Goal: Contribute content

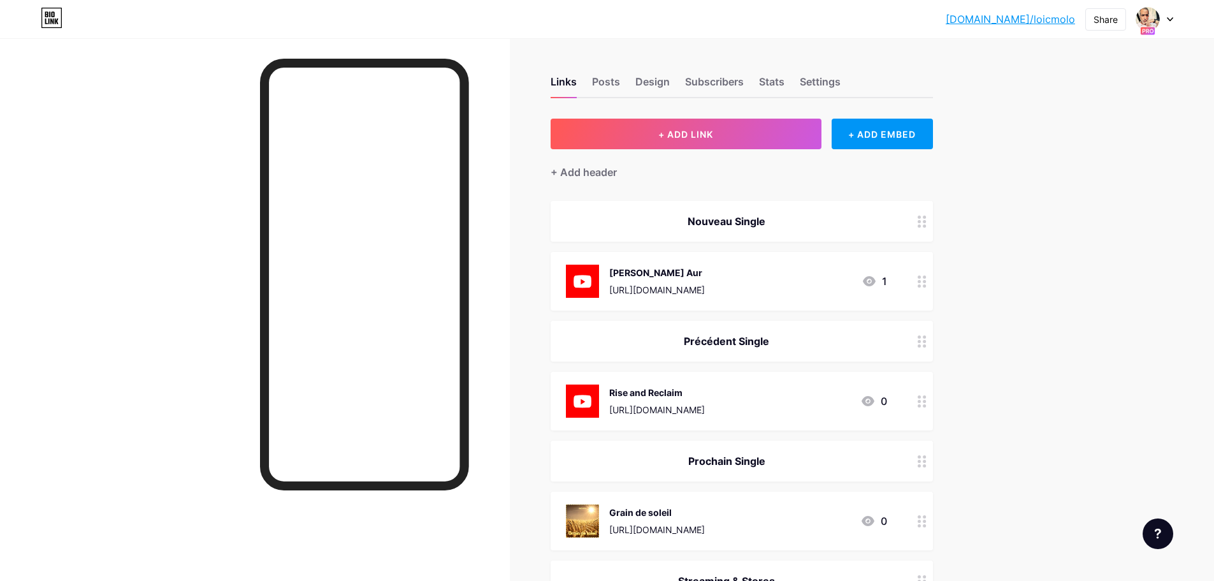
click at [705, 286] on div "https://youtu.be/U9wstrBqFOs?si=gkg4NCbMhoIbdR4E" at bounding box center [657, 289] width 96 height 13
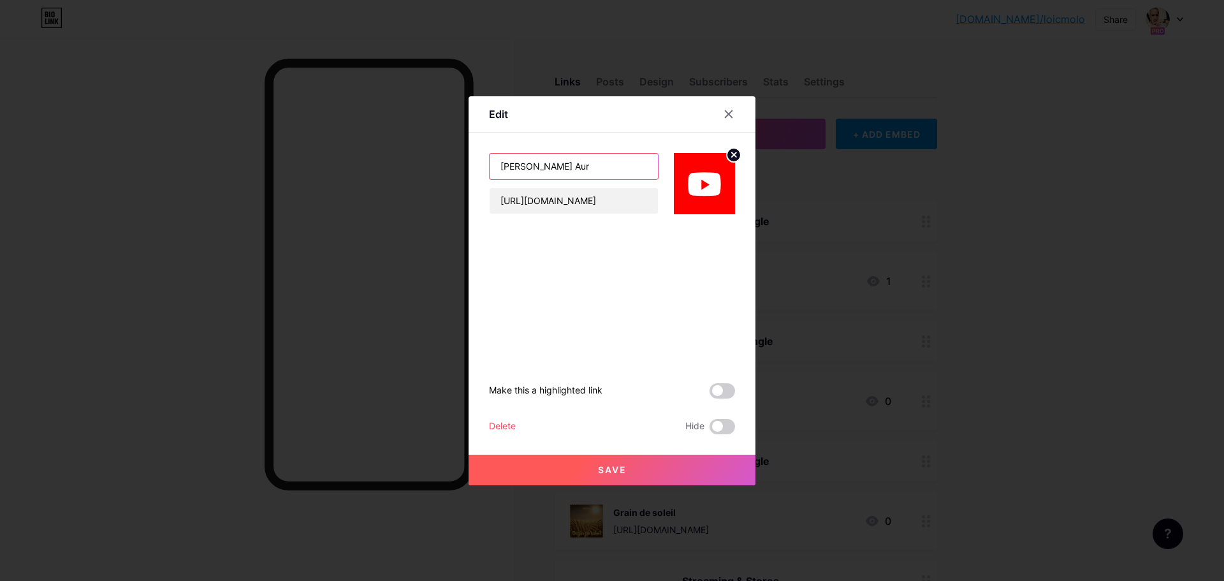
drag, startPoint x: 574, startPoint y: 164, endPoint x: 476, endPoint y: 154, distance: 99.3
click at [476, 154] on div "Edit Annon Aur https://youtu.be/U9wstrBqFOs?si=gkg4NCbMhoIbdR4E Make this a hig…" at bounding box center [612, 290] width 287 height 389
type input "Grain de soleil"
click at [629, 202] on input "https://youtu.be/U9wstrBqFOs?si=gkg4NCbMhoIbdR4E" at bounding box center [574, 200] width 168 height 25
paste input "GF52I2-uDZg?si=F93JUFfD5EPJhxq"
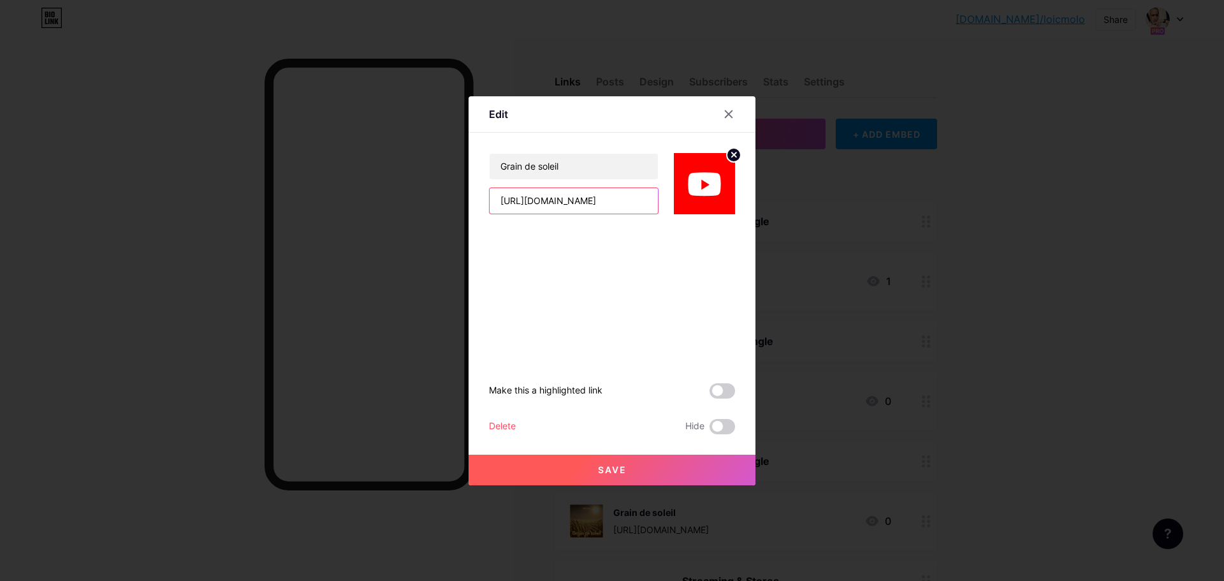
scroll to position [0, 82]
type input "[URL][DOMAIN_NAME]"
click at [730, 391] on span at bounding box center [721, 390] width 25 height 15
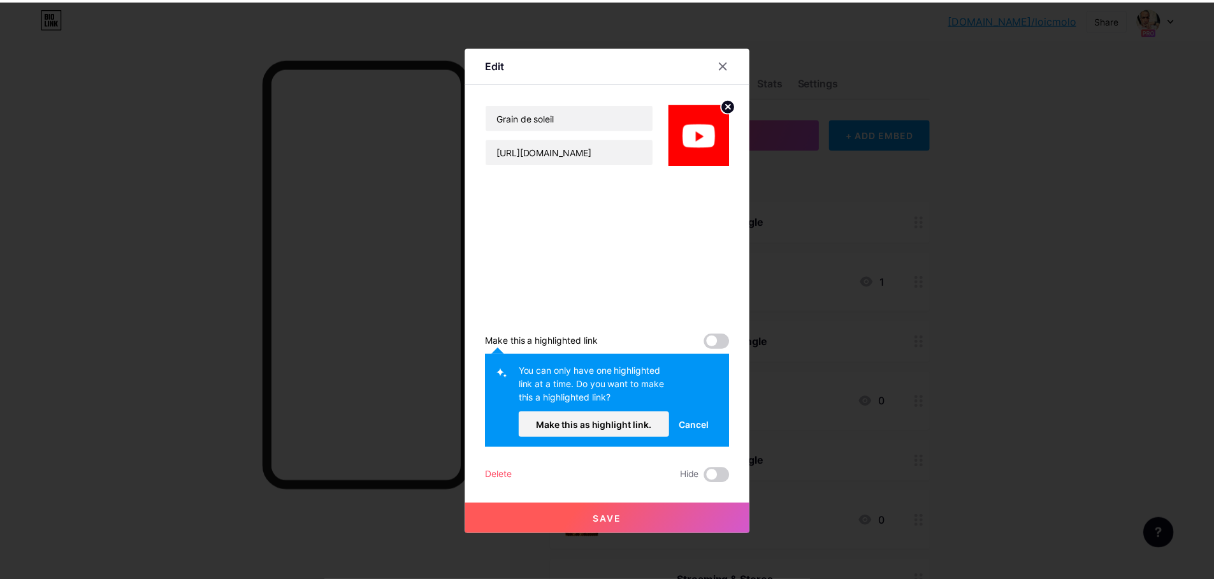
scroll to position [0, 0]
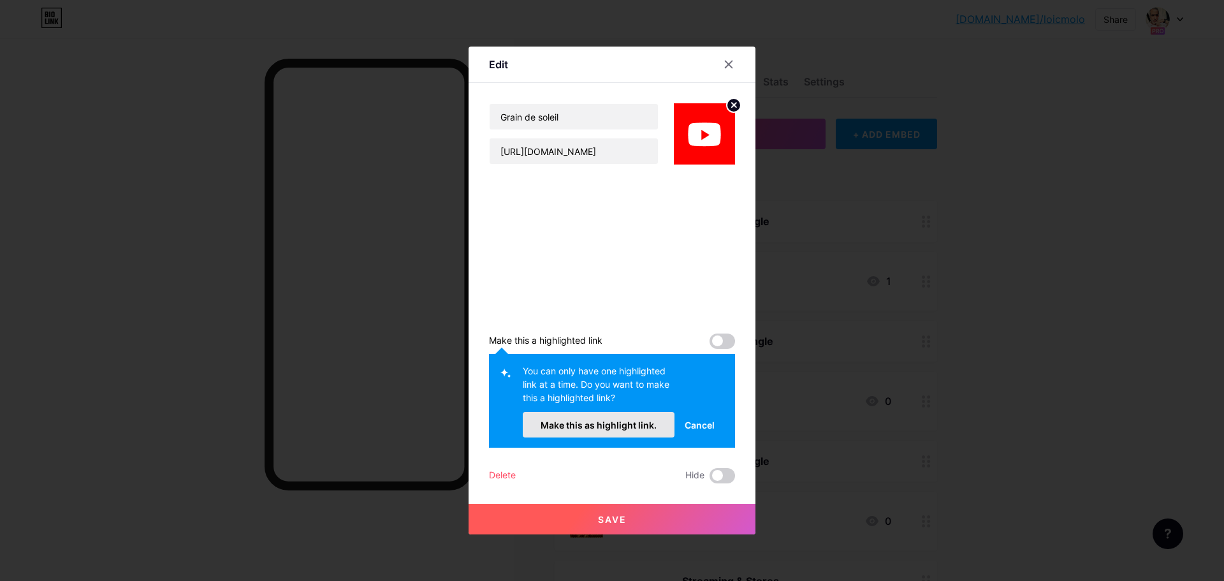
click at [561, 417] on button "Make this as highlight link." at bounding box center [599, 424] width 152 height 25
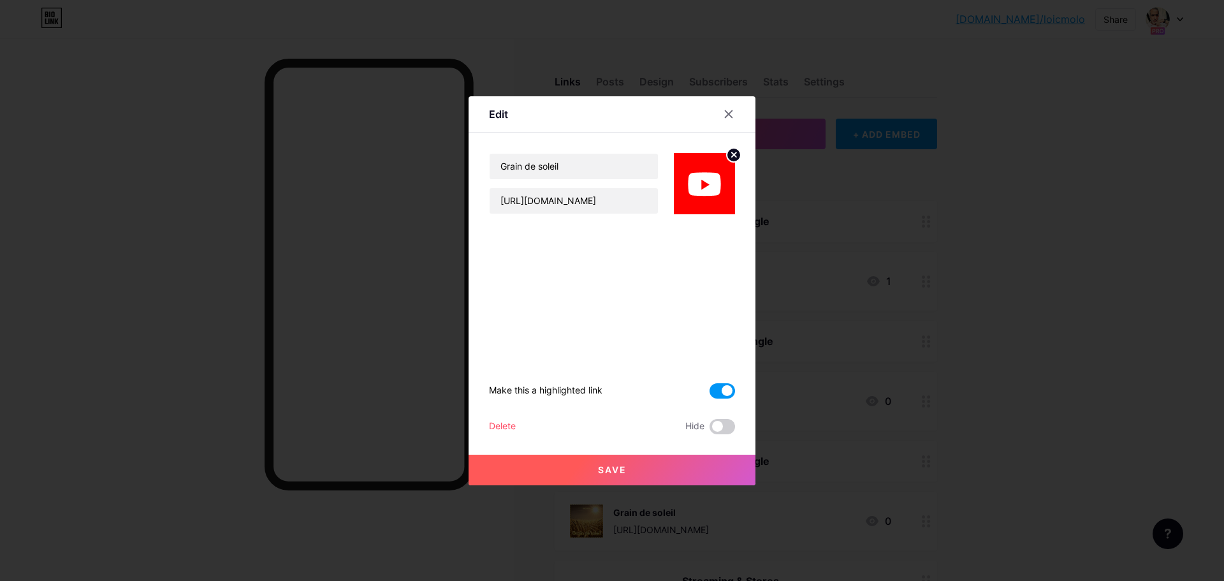
click at [613, 463] on button "Save" at bounding box center [612, 470] width 287 height 31
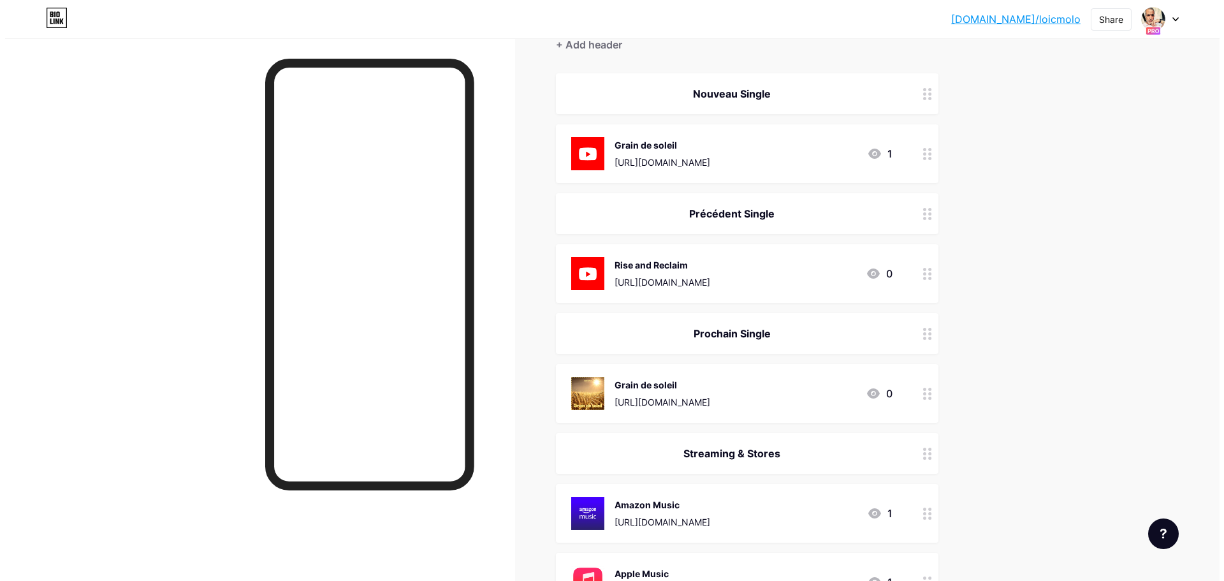
scroll to position [191, 0]
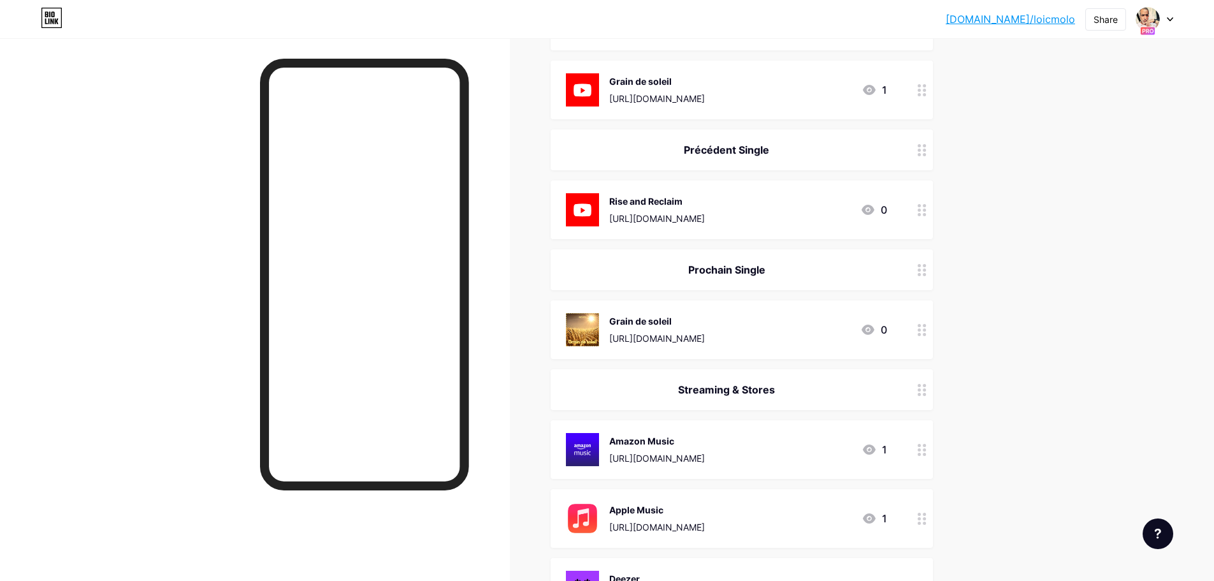
click at [705, 332] on div "https://distrokid.com/hyperfollow/loicmolo/grain-de-soleil" at bounding box center [657, 337] width 96 height 13
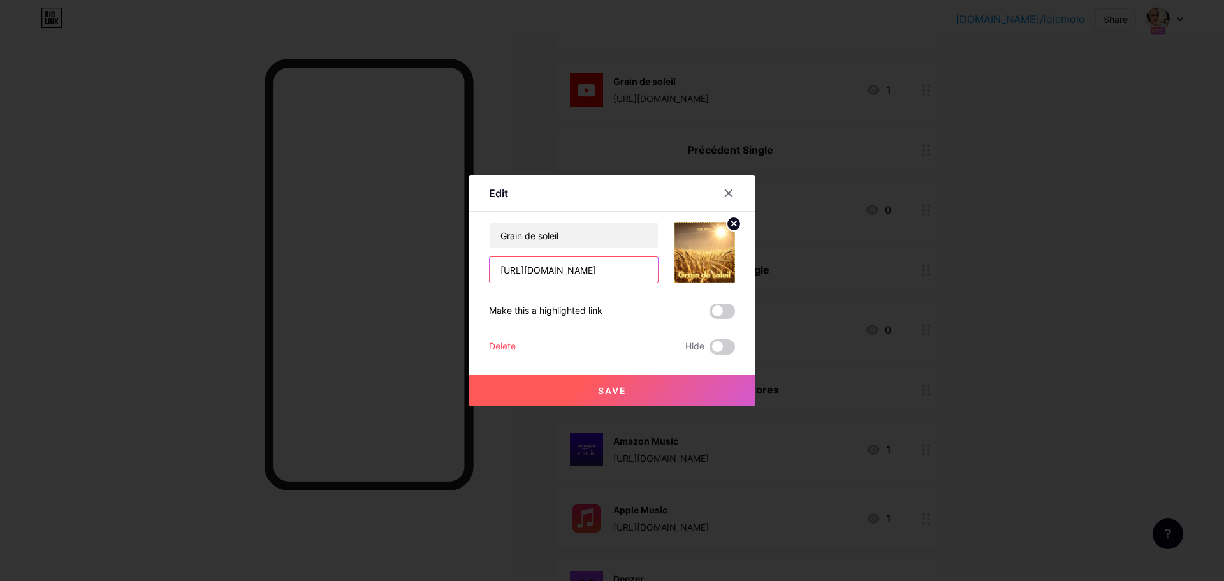
click at [625, 277] on input "https://distrokid.com/hyperfollow/loicmolo/grain-de-soleil" at bounding box center [574, 269] width 168 height 25
drag, startPoint x: 637, startPoint y: 274, endPoint x: 662, endPoint y: 272, distance: 24.4
click at [662, 272] on div "Grain de soleil https://distrokid.com/hyperfollow/loicmolo/grain-de-soleil" at bounding box center [612, 252] width 246 height 61
click at [593, 273] on input "https://distrokid.com/hyperfollow/loicmolo/grain-de-soleil" at bounding box center [574, 269] width 168 height 25
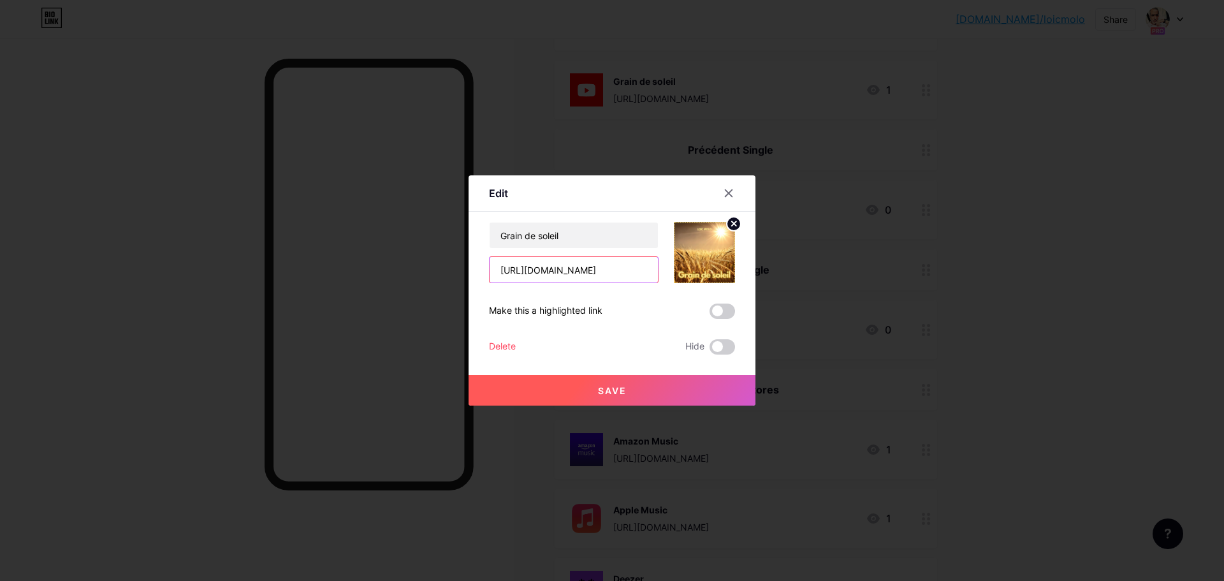
drag, startPoint x: 586, startPoint y: 274, endPoint x: 671, endPoint y: 273, distance: 84.8
click at [671, 273] on div "Grain de soleil https://distrokid.com/hyperfollow/loicmolo/grain-de-soleil" at bounding box center [612, 252] width 246 height 61
type input "[URL][DOMAIN_NAME]"
click at [634, 387] on button "Save" at bounding box center [612, 390] width 287 height 31
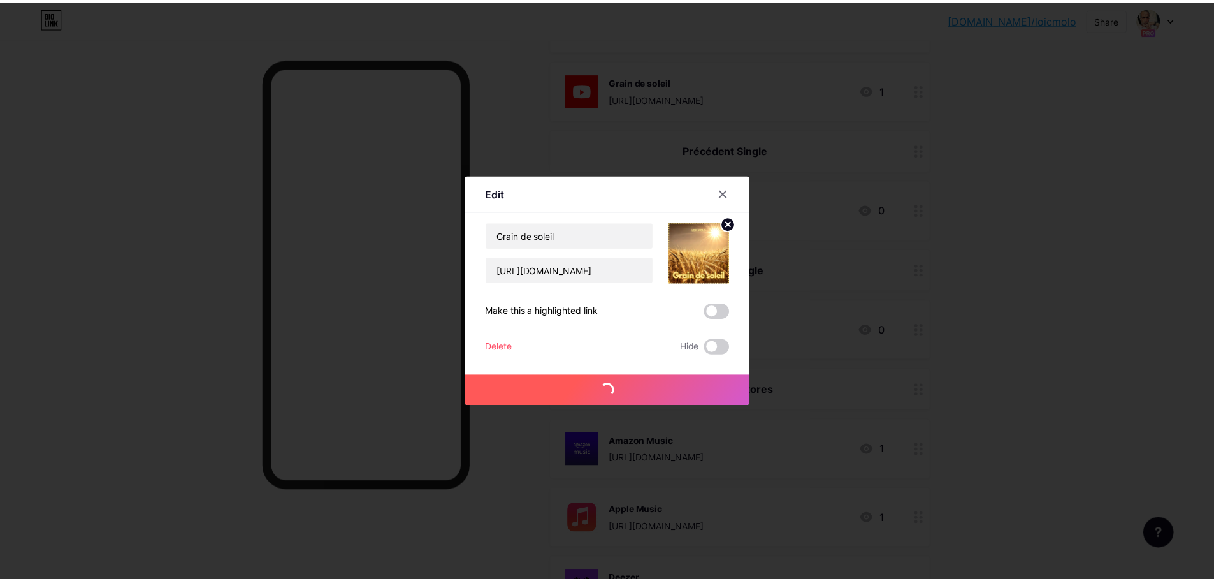
scroll to position [0, 0]
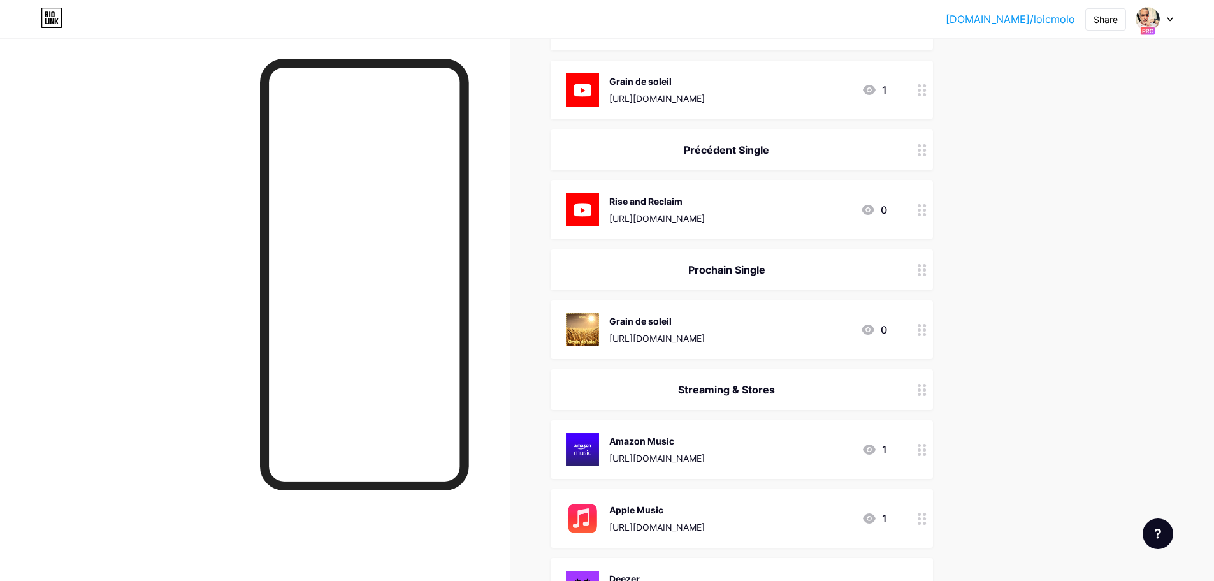
click at [705, 331] on div "[URL][DOMAIN_NAME]" at bounding box center [657, 337] width 96 height 13
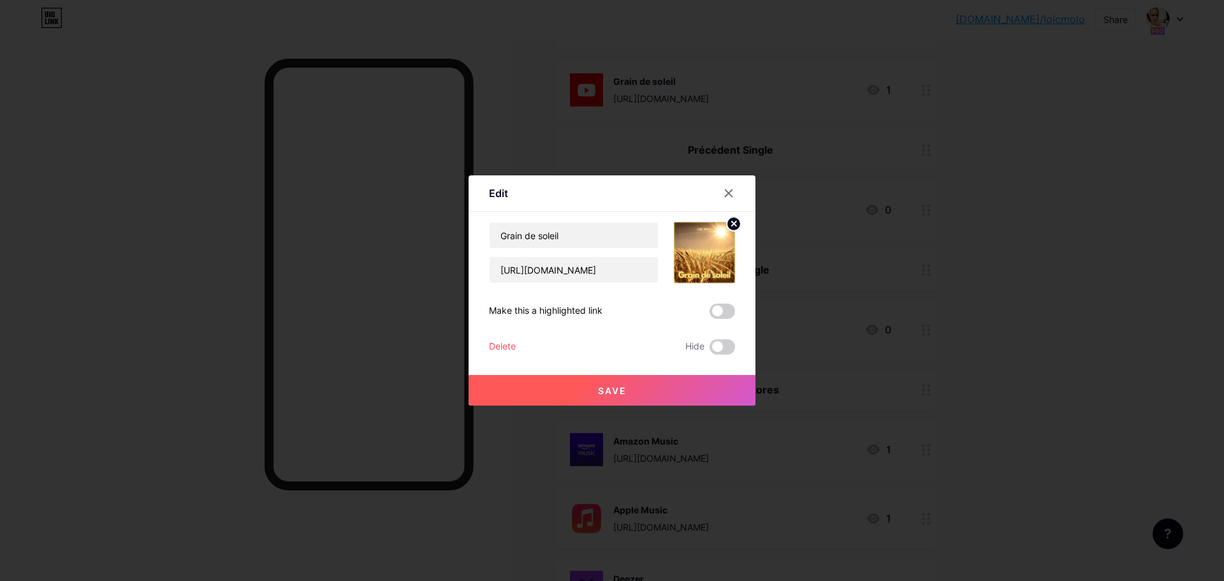
click at [729, 225] on circle at bounding box center [734, 224] width 14 height 14
click at [708, 240] on rect at bounding box center [702, 243] width 20 height 20
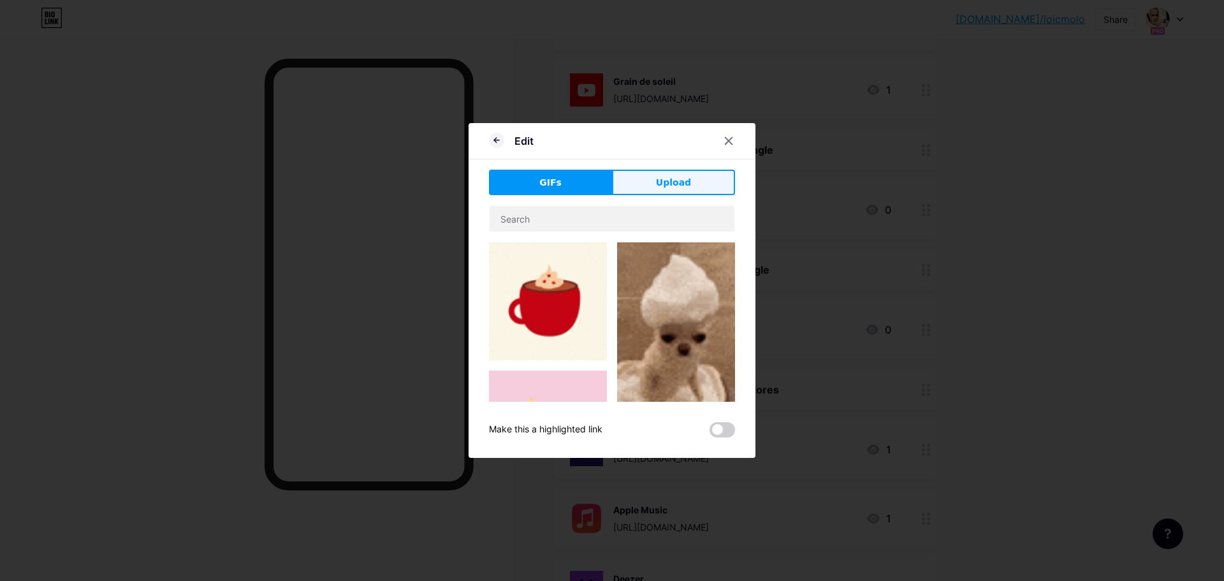
click at [688, 184] on span "Upload" at bounding box center [673, 182] width 35 height 13
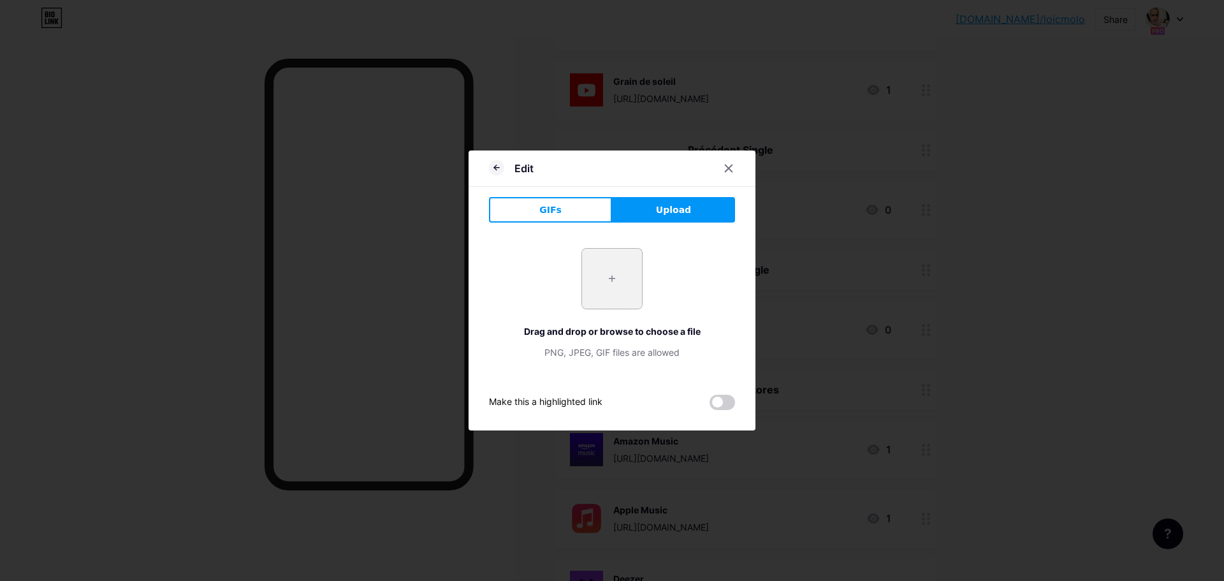
click at [613, 270] on input "file" at bounding box center [612, 279] width 60 height 60
type input "C:\fakepath\1000028079.png"
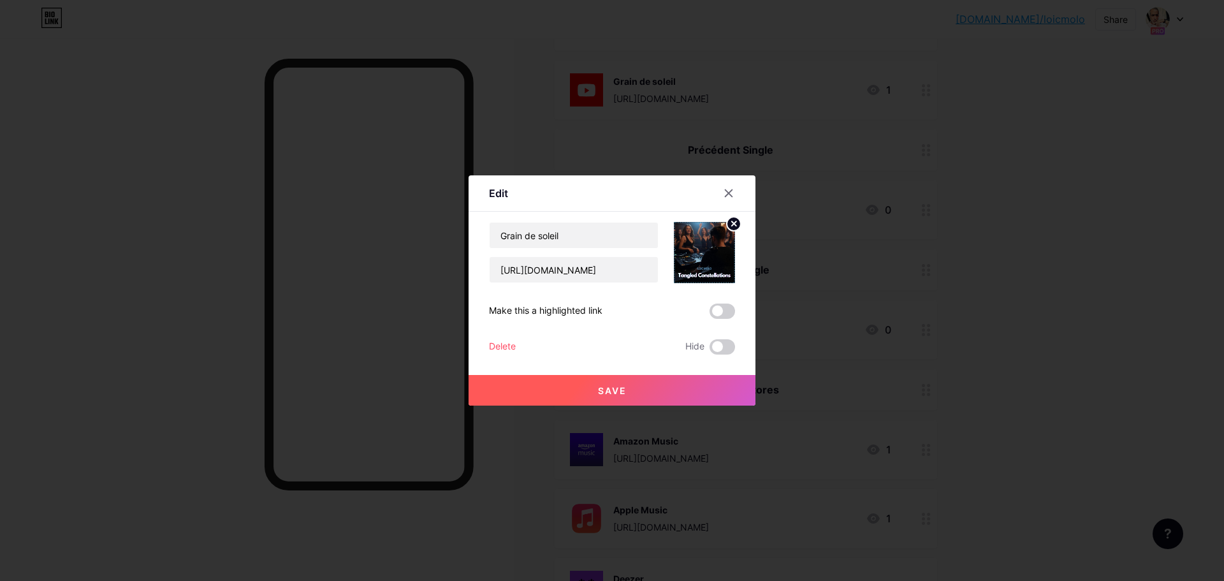
click at [577, 386] on button "Save" at bounding box center [612, 390] width 287 height 31
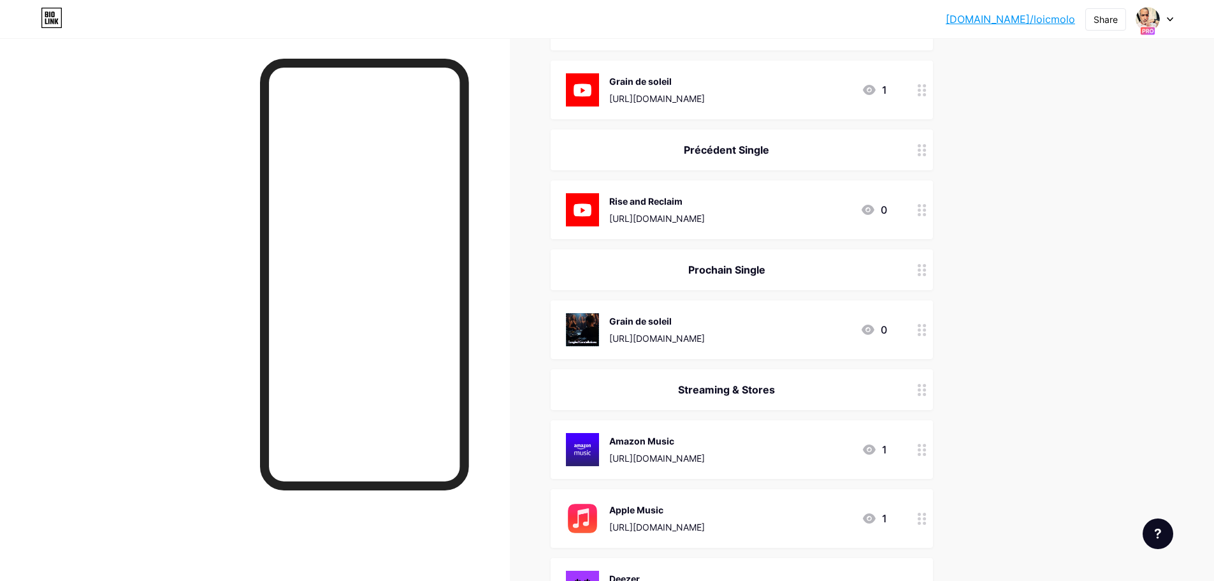
click at [692, 326] on div "Grain de soleil" at bounding box center [657, 320] width 96 height 13
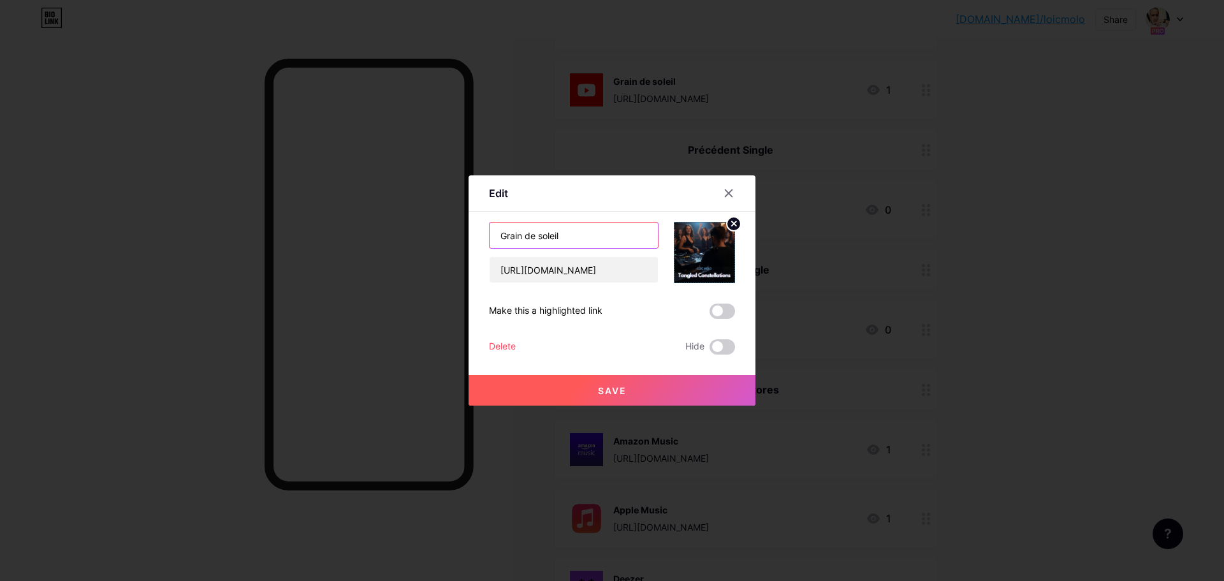
drag, startPoint x: 604, startPoint y: 233, endPoint x: 412, endPoint y: 226, distance: 191.4
click at [412, 226] on div "Edit Content YouTube Play YouTube video without leaving your page. ADD Vimeo Pl…" at bounding box center [612, 290] width 1224 height 581
type input "Tangled Constellations"
click at [613, 389] on span "Save" at bounding box center [612, 390] width 29 height 11
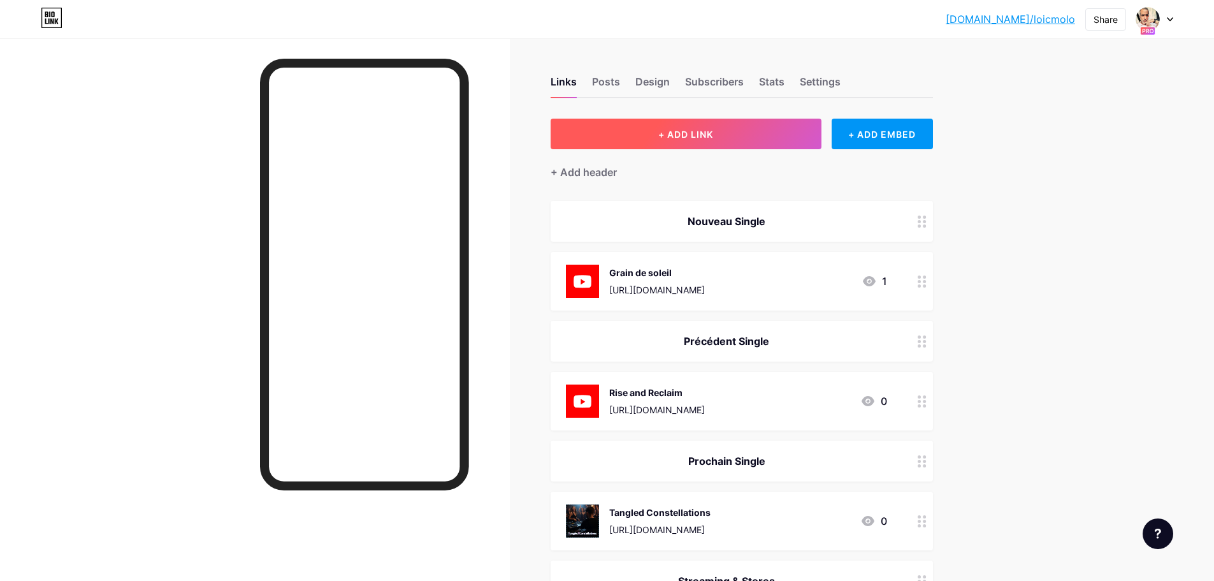
click at [640, 131] on button "+ ADD LINK" at bounding box center [686, 134] width 271 height 31
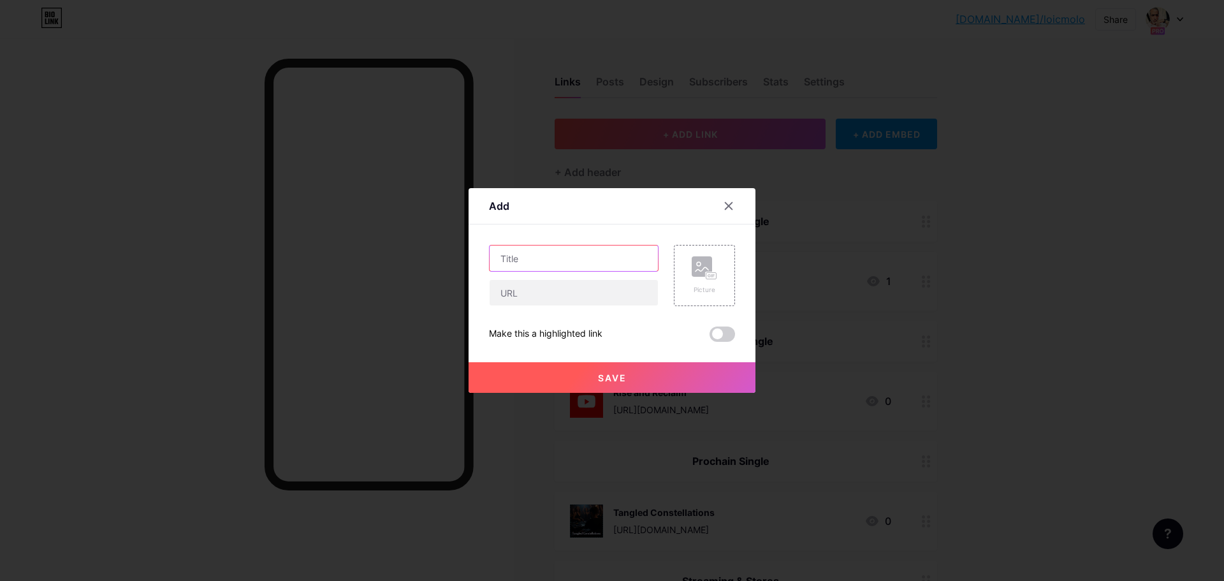
click at [590, 261] on input "text" at bounding box center [574, 257] width 168 height 25
type input "Molo's Phase 3 (Integral)"
click at [706, 270] on rect at bounding box center [702, 266] width 20 height 20
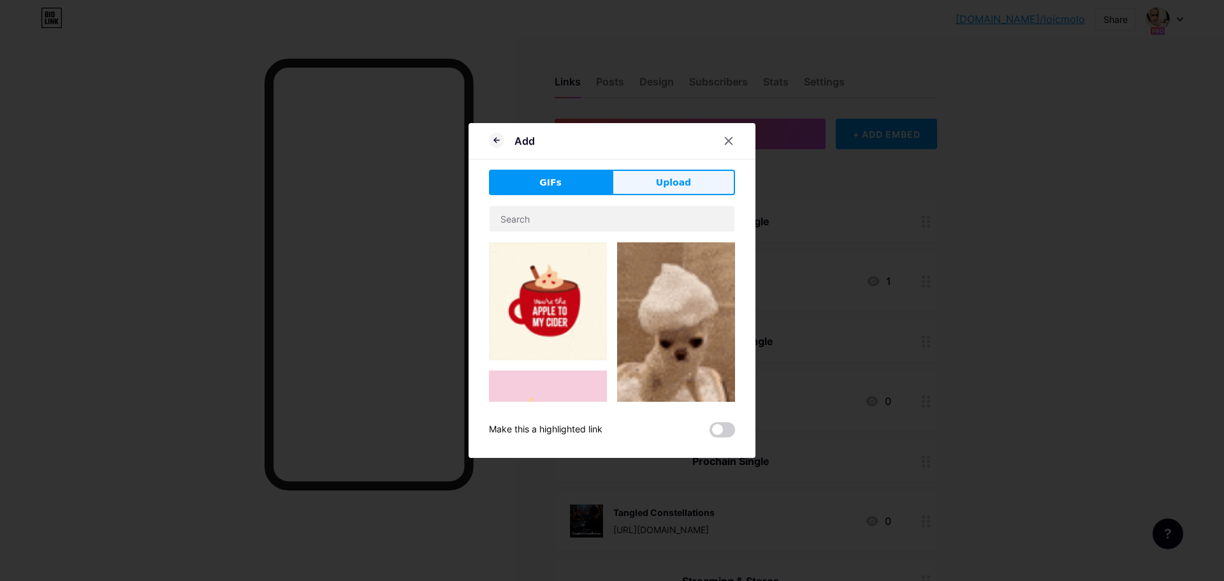
click at [682, 181] on span "Upload" at bounding box center [673, 182] width 35 height 13
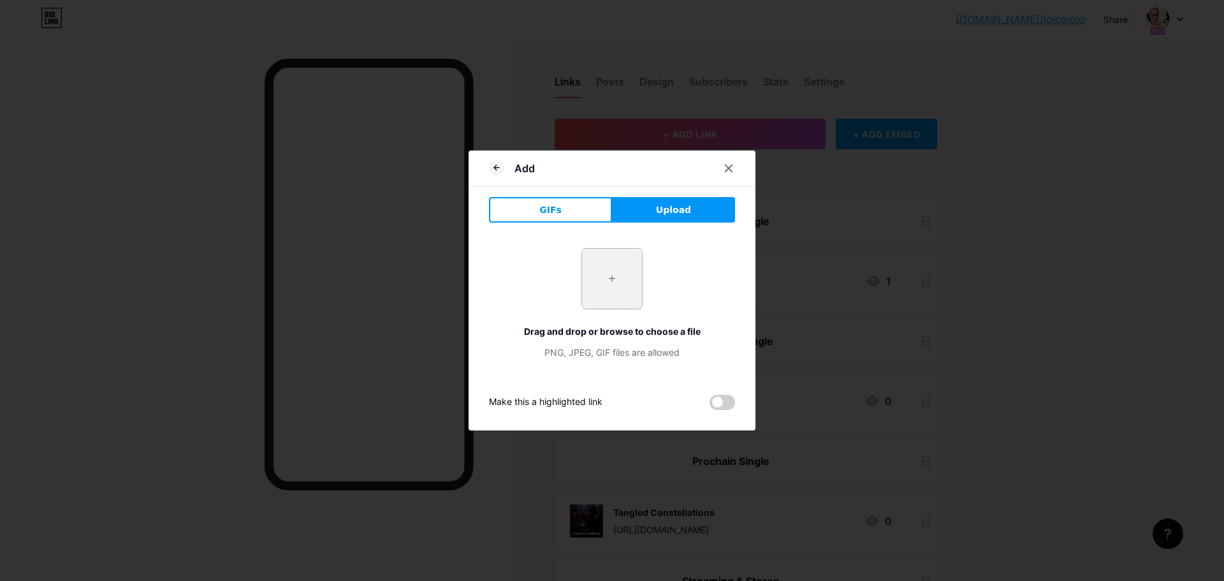
click at [629, 283] on input "file" at bounding box center [612, 279] width 60 height 60
type input "C:\fakepath\loic molo - dos.jpg"
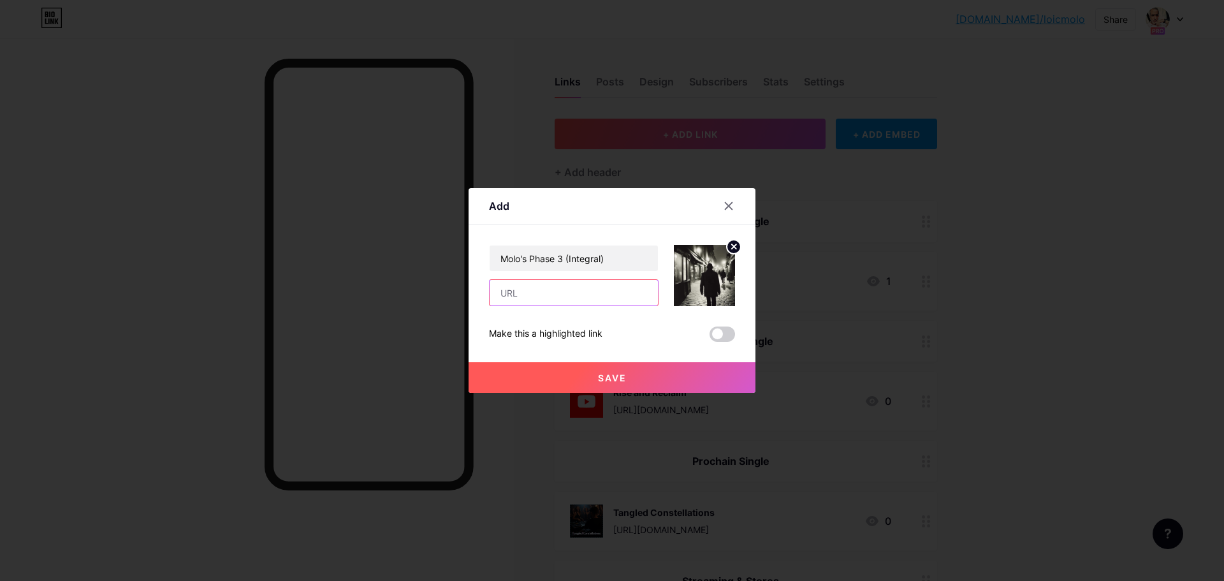
click at [544, 298] on input "text" at bounding box center [574, 292] width 168 height 25
paste input "[URL][DOMAIN_NAME]"
type input "[URL][DOMAIN_NAME]"
click at [630, 374] on button "Save" at bounding box center [612, 377] width 287 height 31
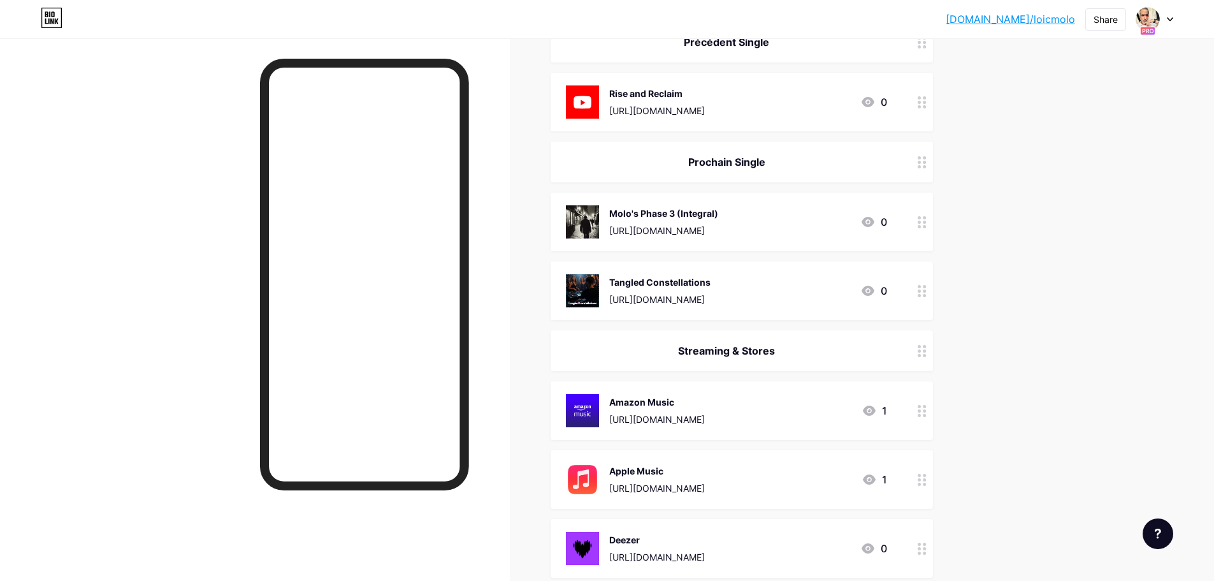
scroll to position [319, 0]
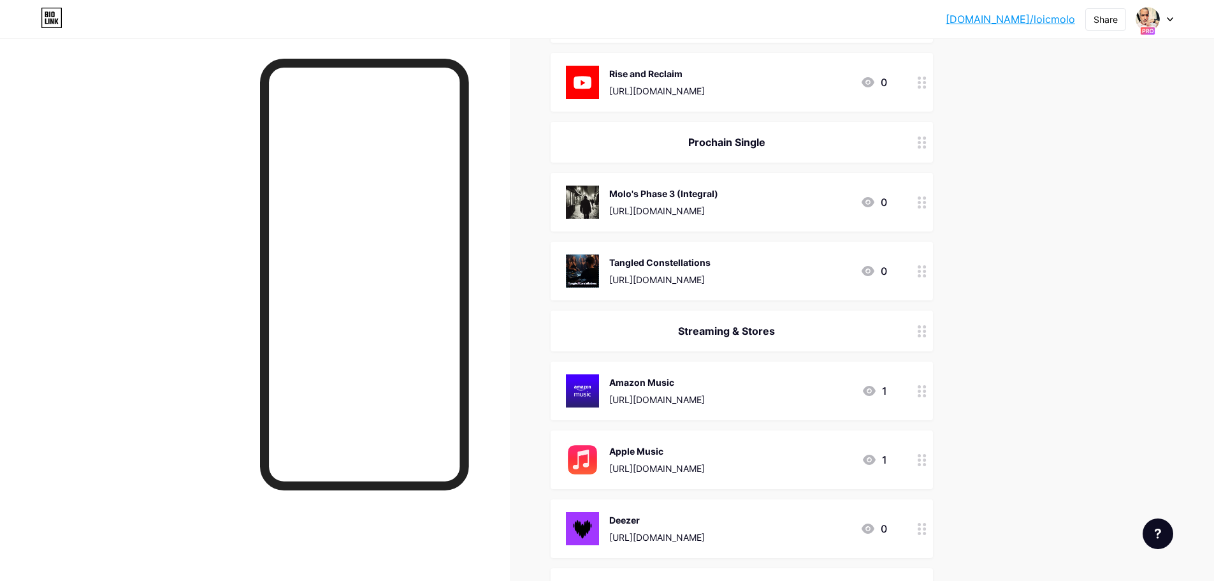
click at [926, 205] on circle at bounding box center [924, 206] width 3 height 3
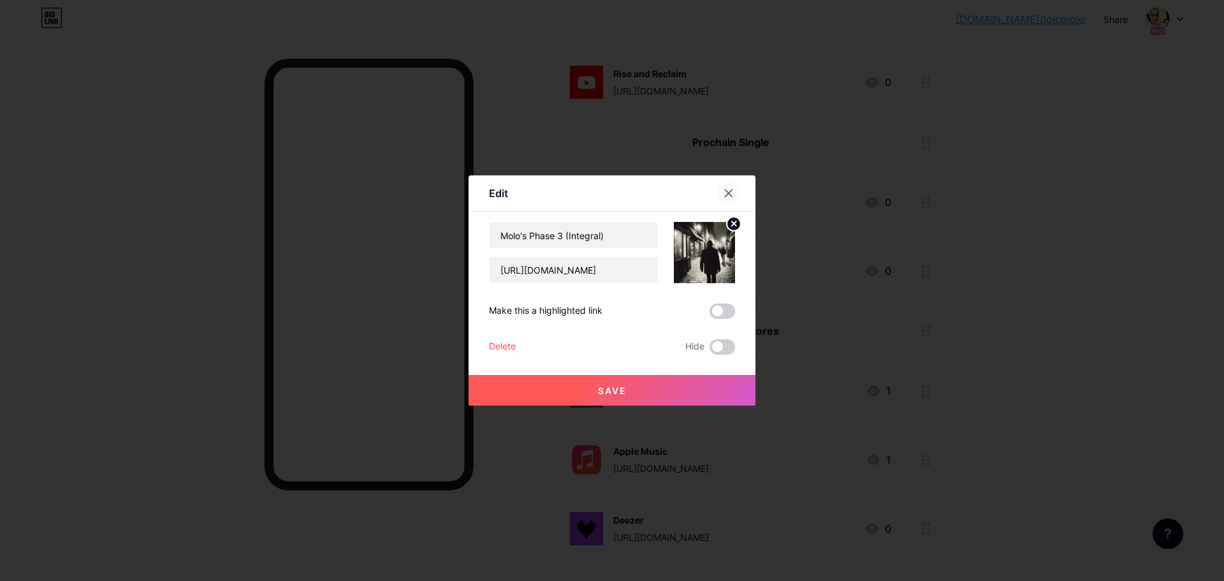
click at [729, 194] on icon at bounding box center [728, 193] width 7 height 7
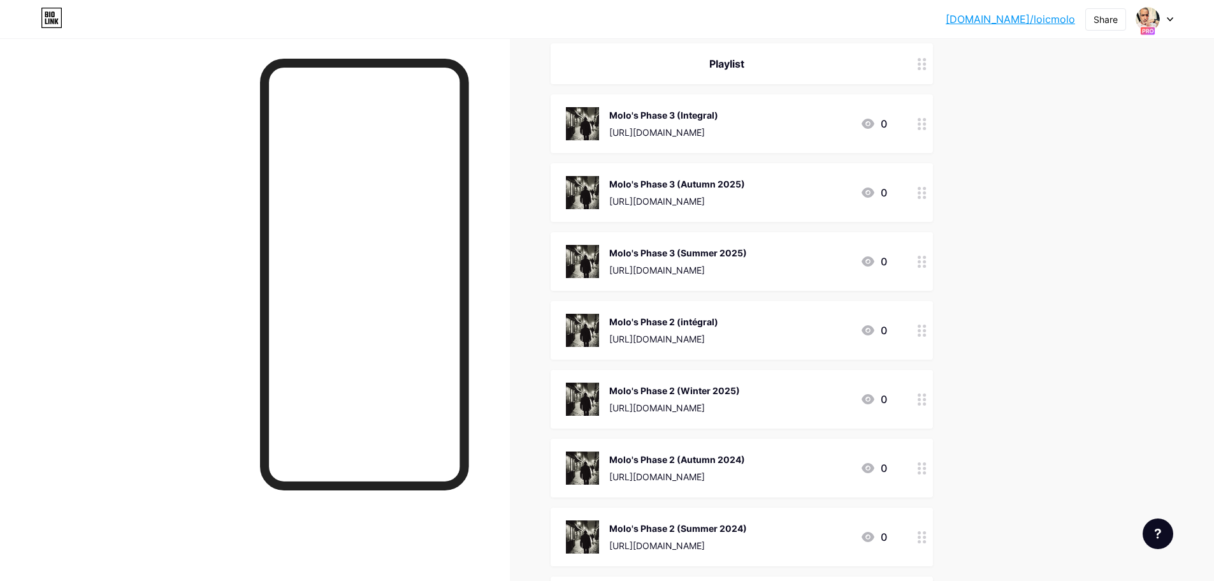
scroll to position [982, 0]
click at [718, 333] on div "[URL][DOMAIN_NAME]" at bounding box center [663, 337] width 109 height 13
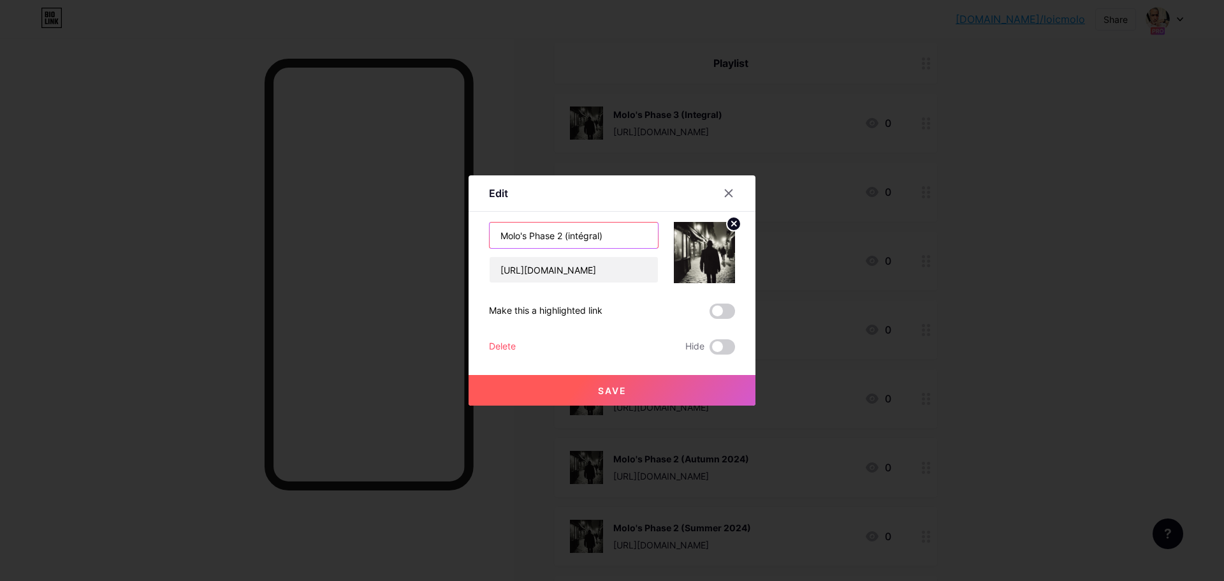
click at [579, 232] on input "Molo's Phase 2 (intégral)" at bounding box center [574, 234] width 168 height 25
type input "Molo's Phase 2 (Integral)"
click at [615, 393] on span "Save" at bounding box center [612, 390] width 29 height 11
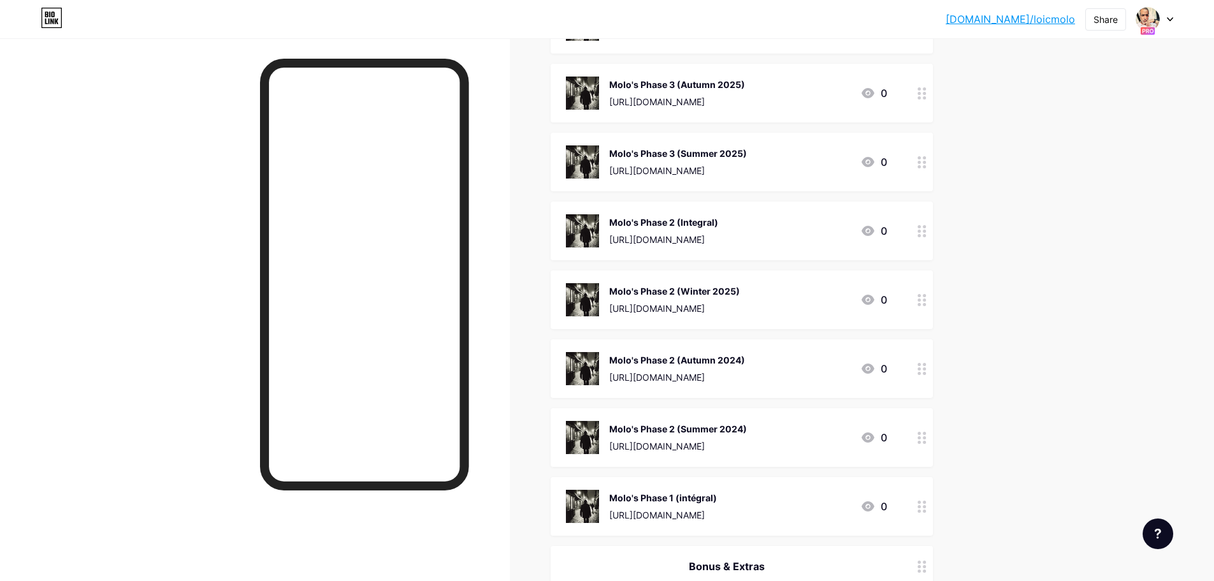
scroll to position [1109, 0]
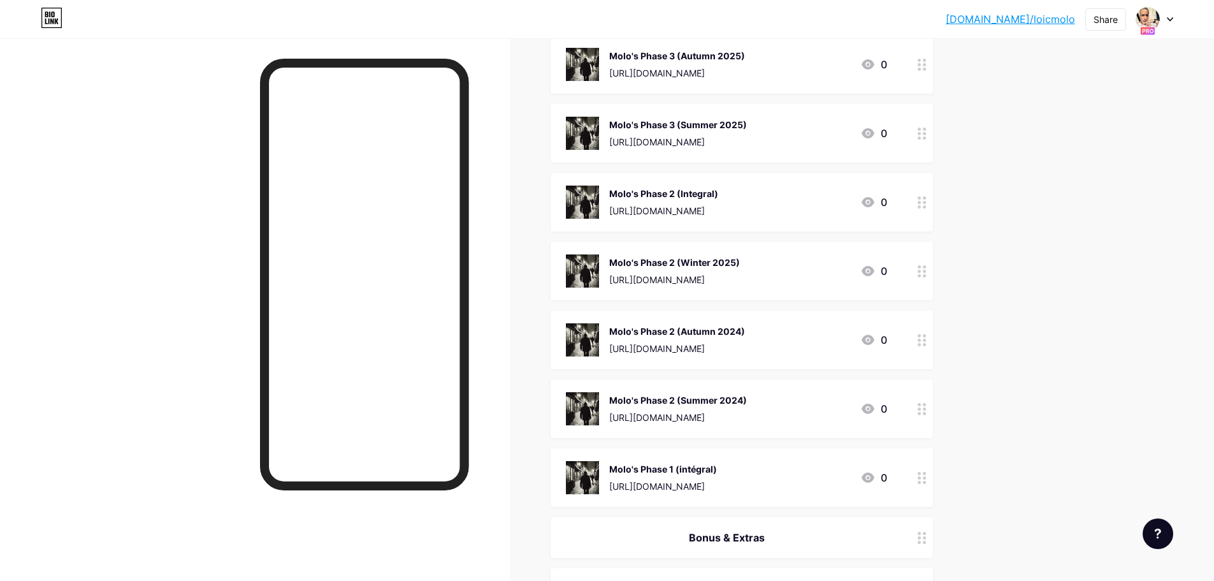
click at [706, 265] on div "Molo's Phase 2 (Winter 2025)" at bounding box center [674, 262] width 131 height 13
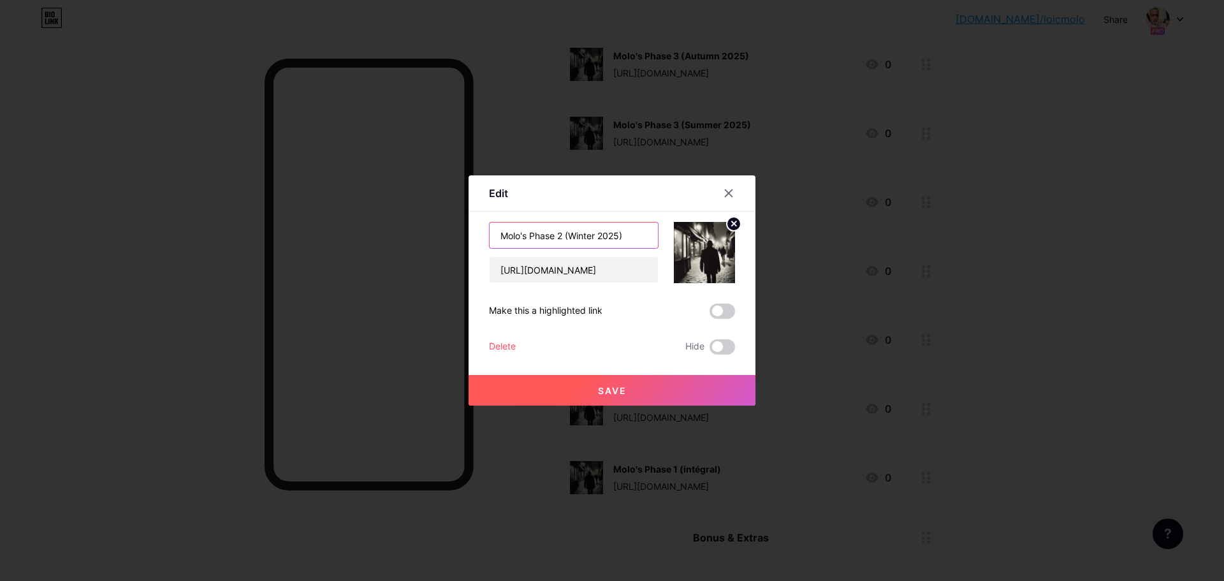
click at [621, 236] on input "Molo's Phase 2 (Winter 2025)" at bounding box center [574, 234] width 168 height 25
type input "Molo's Phase 2 (Winter 2024)"
click at [656, 382] on button "Save" at bounding box center [612, 390] width 287 height 31
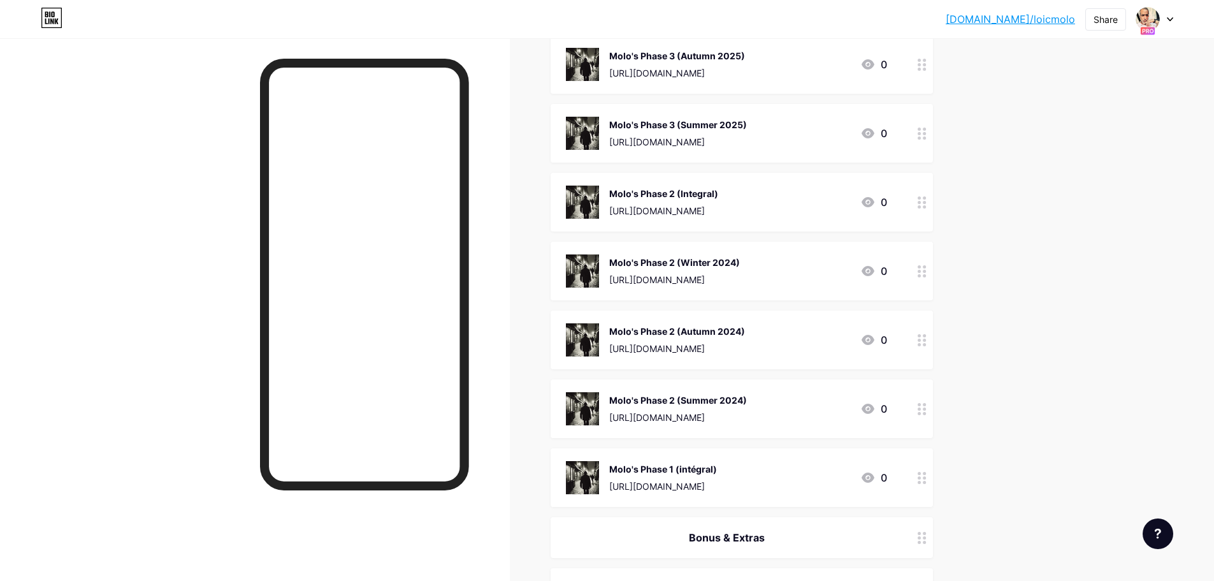
click at [922, 475] on icon at bounding box center [922, 478] width 9 height 12
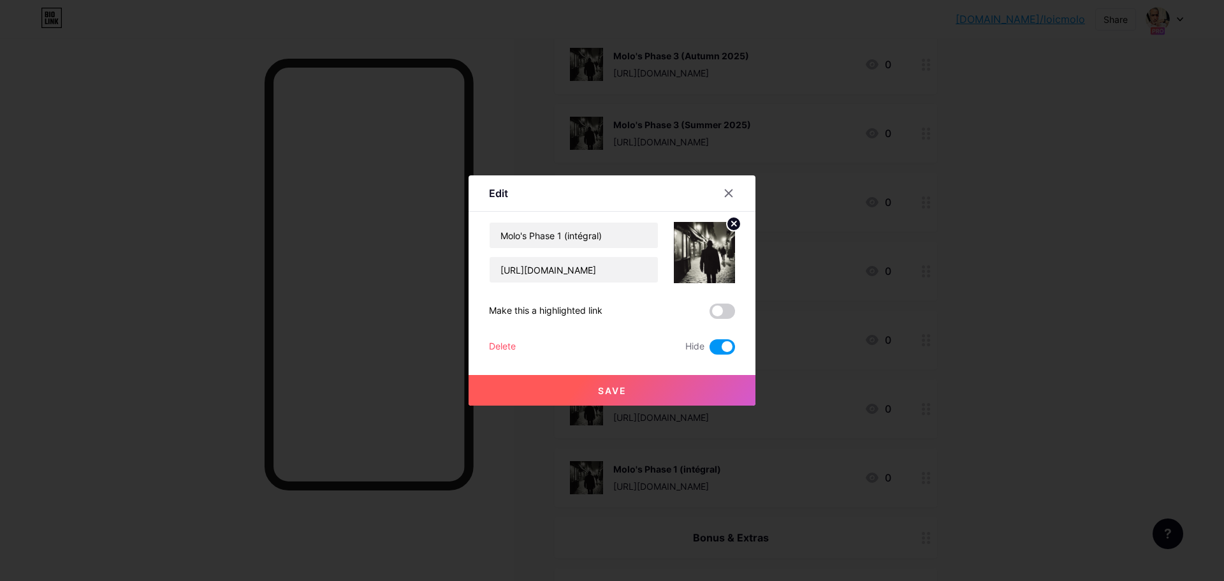
click at [715, 349] on span at bounding box center [721, 346] width 25 height 15
click at [709, 350] on input "checkbox" at bounding box center [709, 350] width 0 height 0
click at [678, 387] on button "Save" at bounding box center [612, 390] width 287 height 31
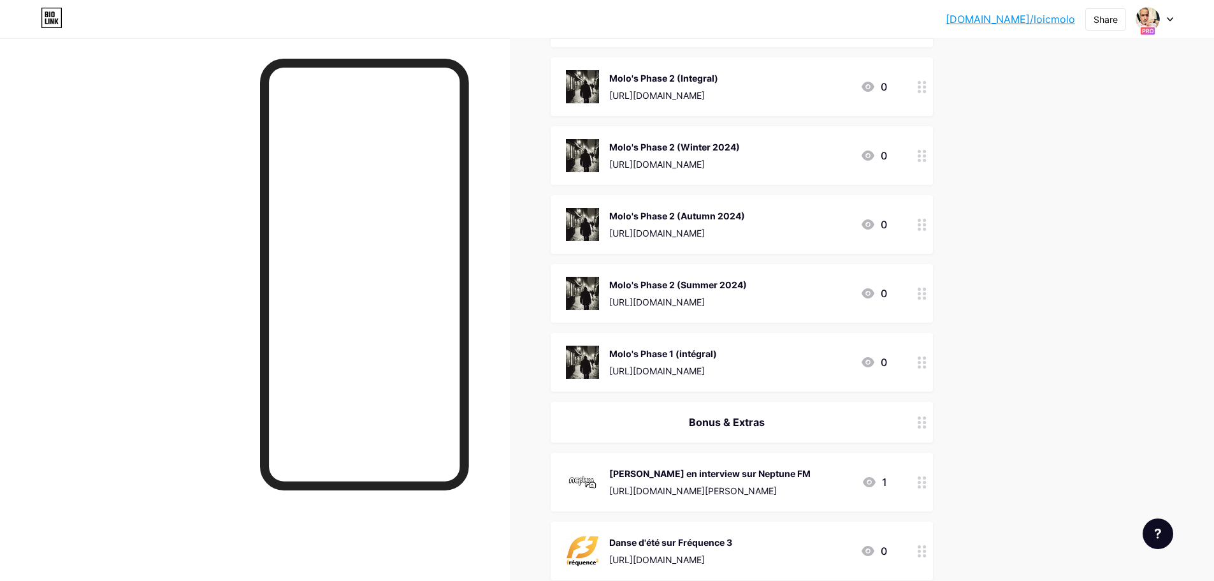
scroll to position [1237, 0]
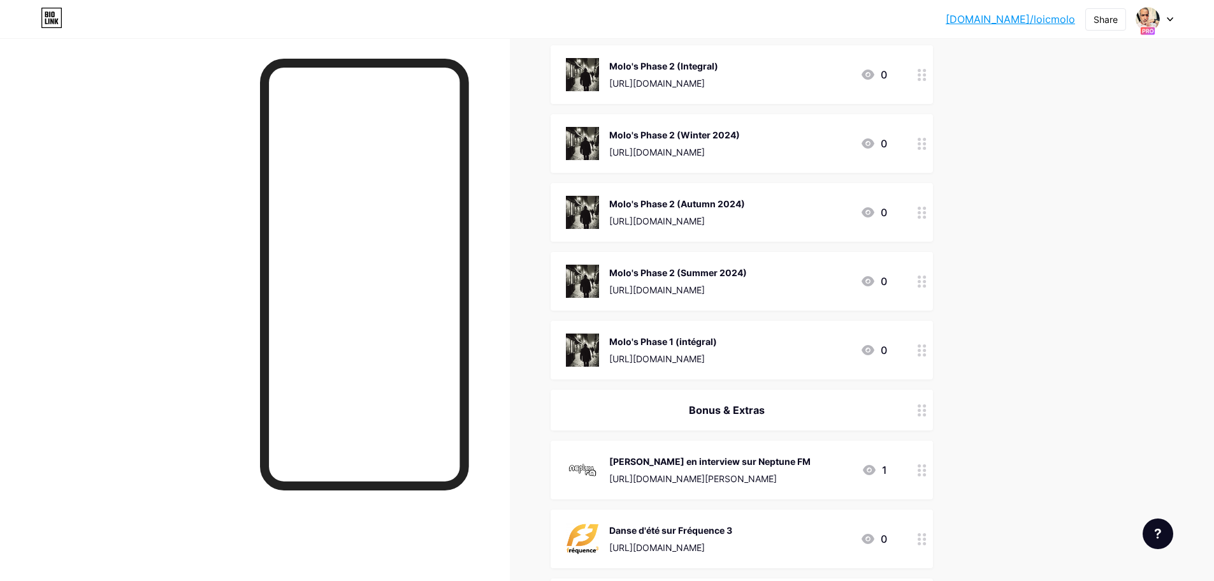
click at [717, 346] on div "Molo's Phase 1 (intégral)" at bounding box center [663, 341] width 108 height 13
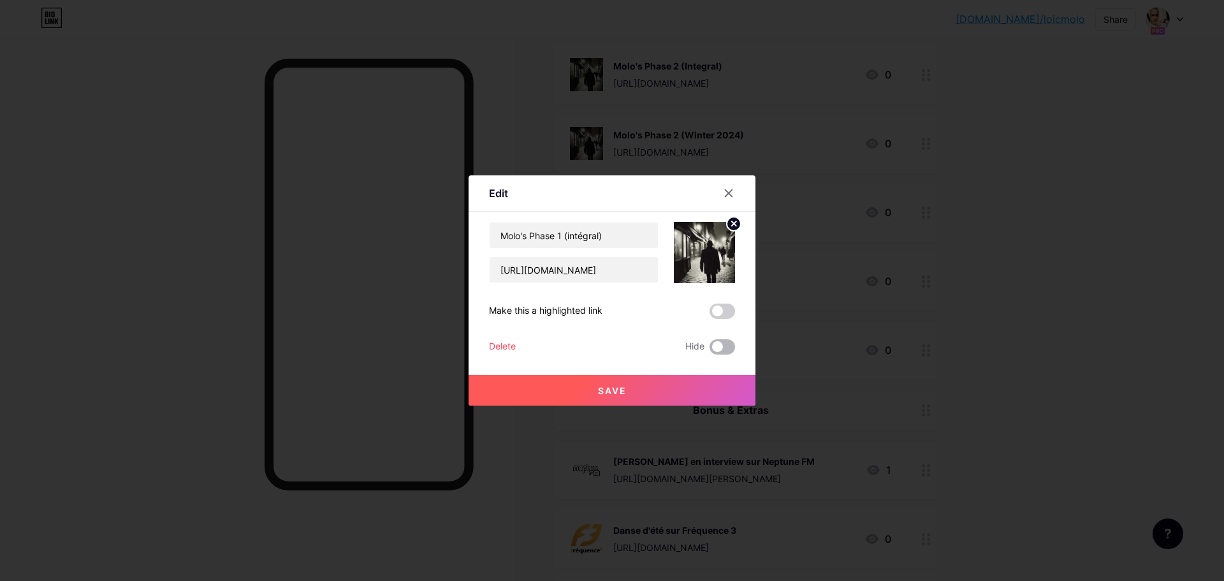
click at [731, 346] on span at bounding box center [721, 346] width 25 height 15
click at [709, 350] on input "checkbox" at bounding box center [709, 350] width 0 height 0
click at [676, 388] on button "Save" at bounding box center [612, 390] width 287 height 31
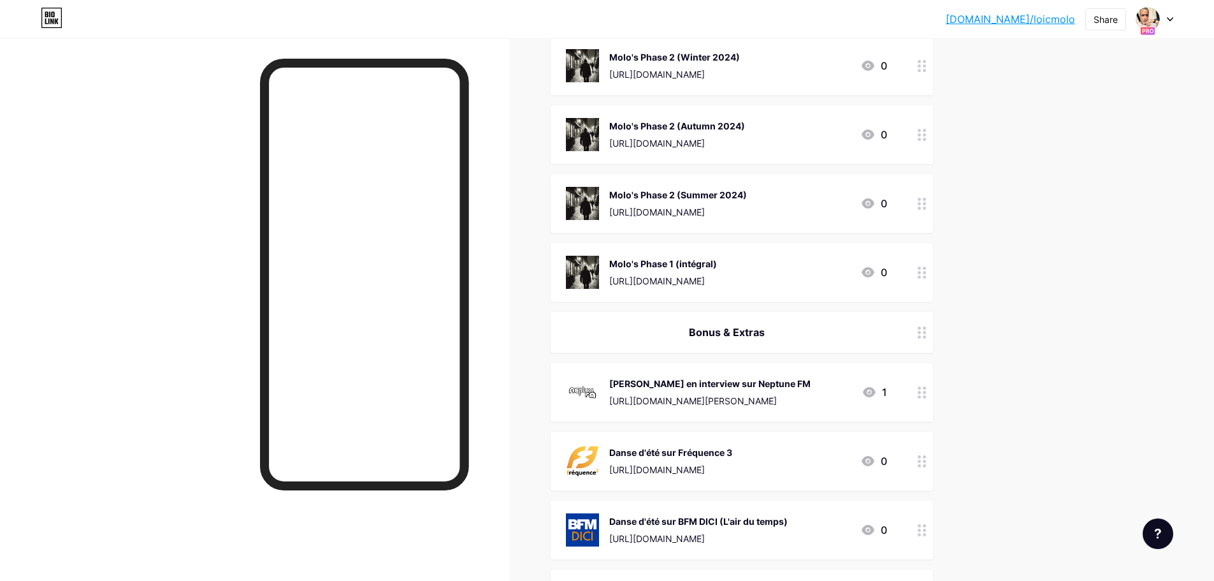
scroll to position [1492, 0]
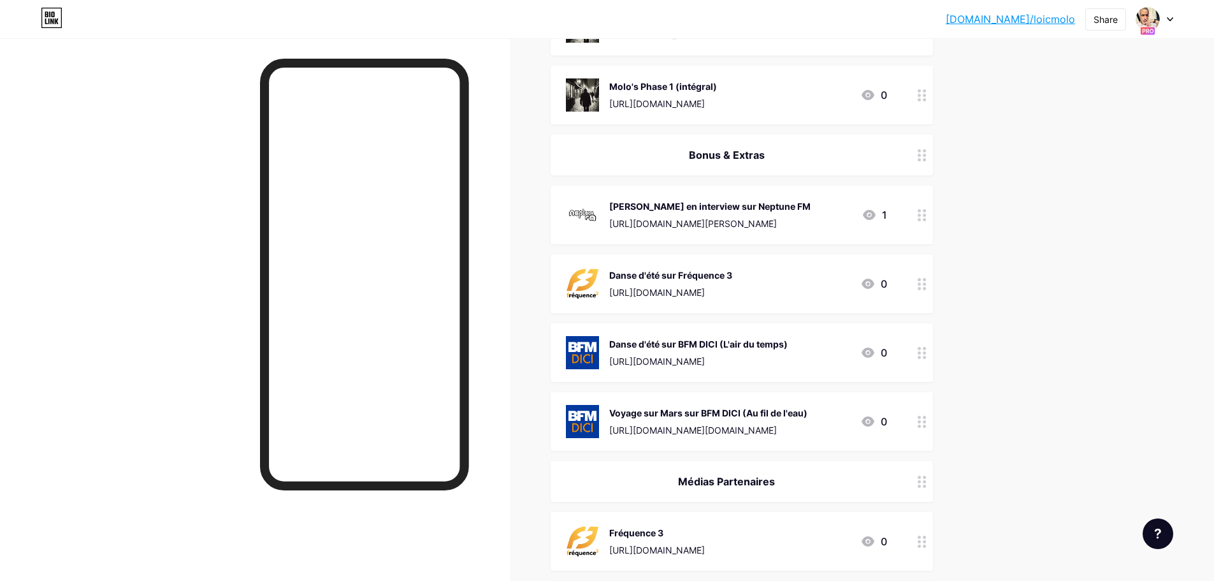
click at [771, 207] on div "[PERSON_NAME] en interview sur Neptune FM" at bounding box center [709, 206] width 201 height 13
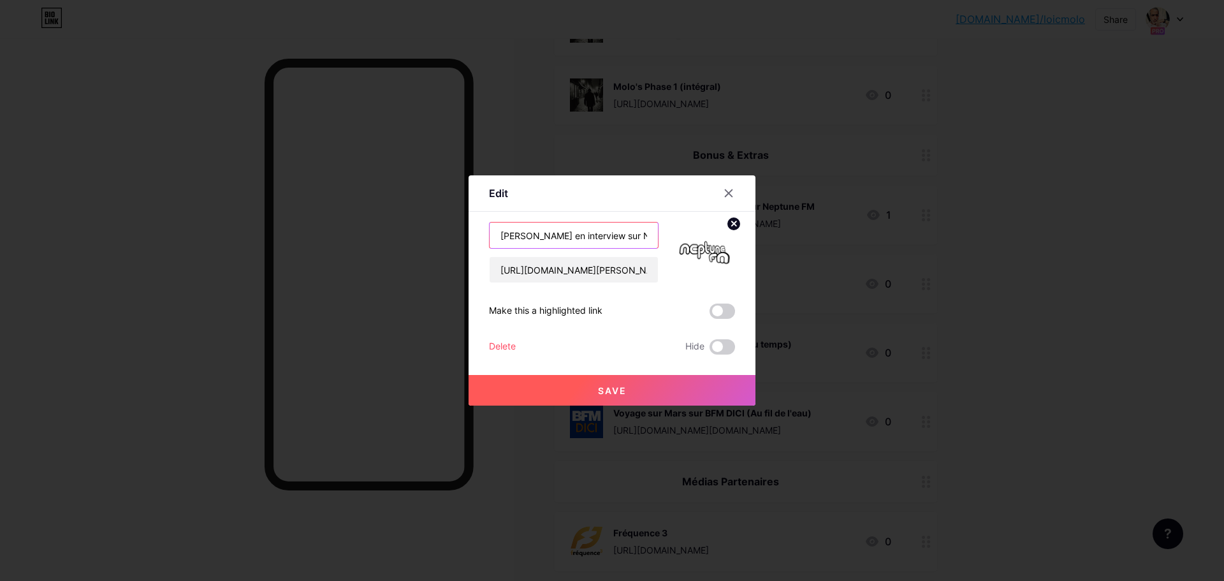
drag, startPoint x: 558, startPoint y: 234, endPoint x: 451, endPoint y: 210, distance: 109.7
click at [451, 210] on div "Edit Content YouTube Play YouTube video without leaving your page. ADD Vimeo Pl…" at bounding box center [612, 290] width 1224 height 581
type input "Interview sur Neptune FM"
click at [650, 386] on button "Save" at bounding box center [612, 390] width 287 height 31
